Goal: Navigation & Orientation: Find specific page/section

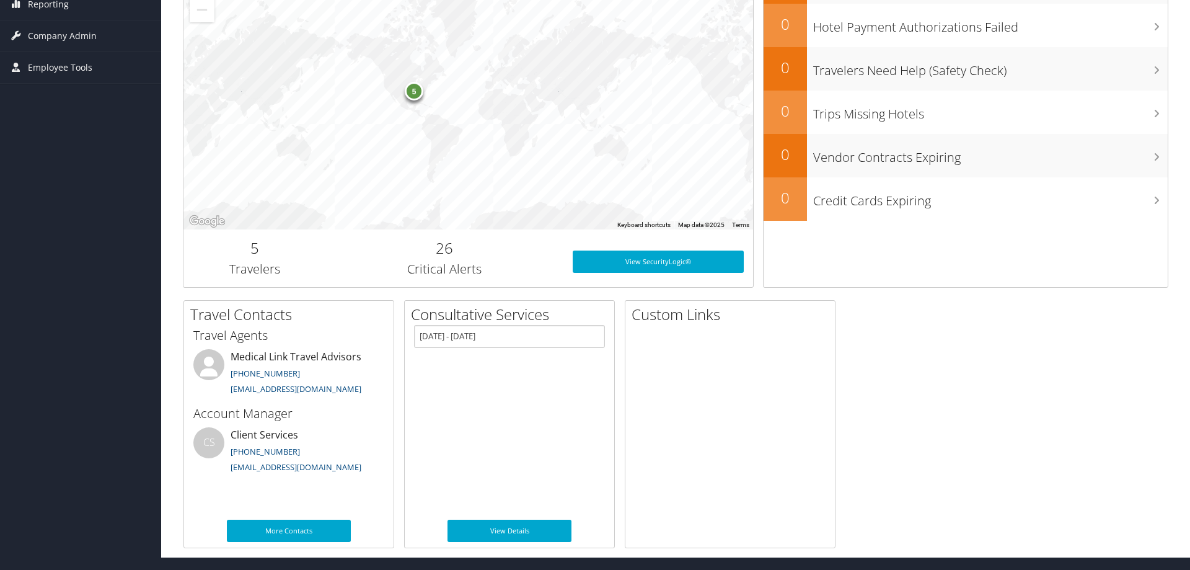
scroll to position [250, 0]
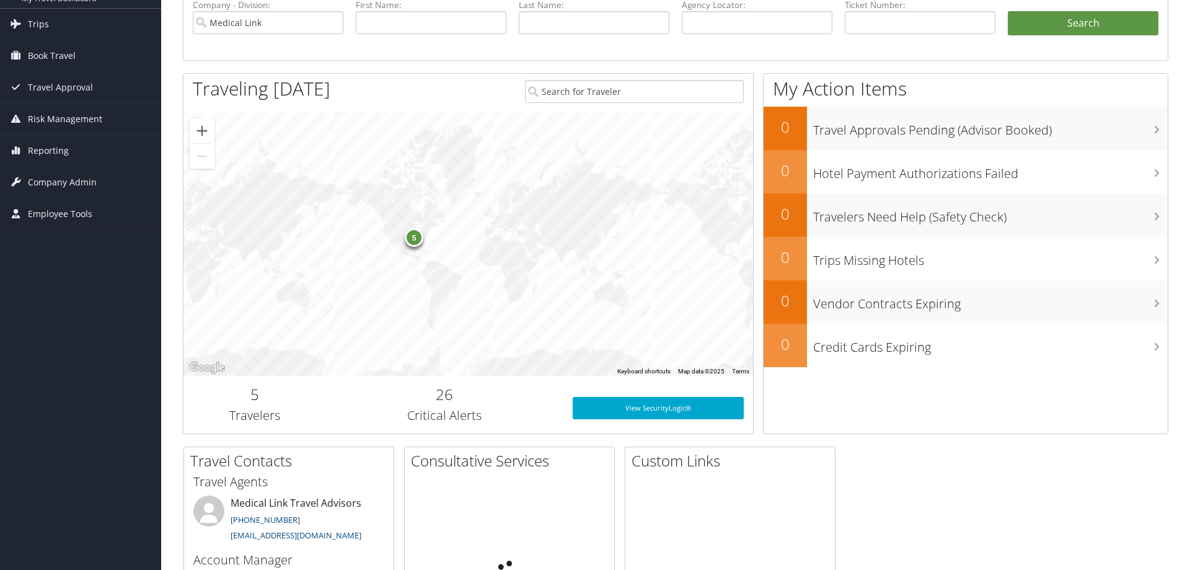
scroll to position [190, 0]
